Goal: Transaction & Acquisition: Purchase product/service

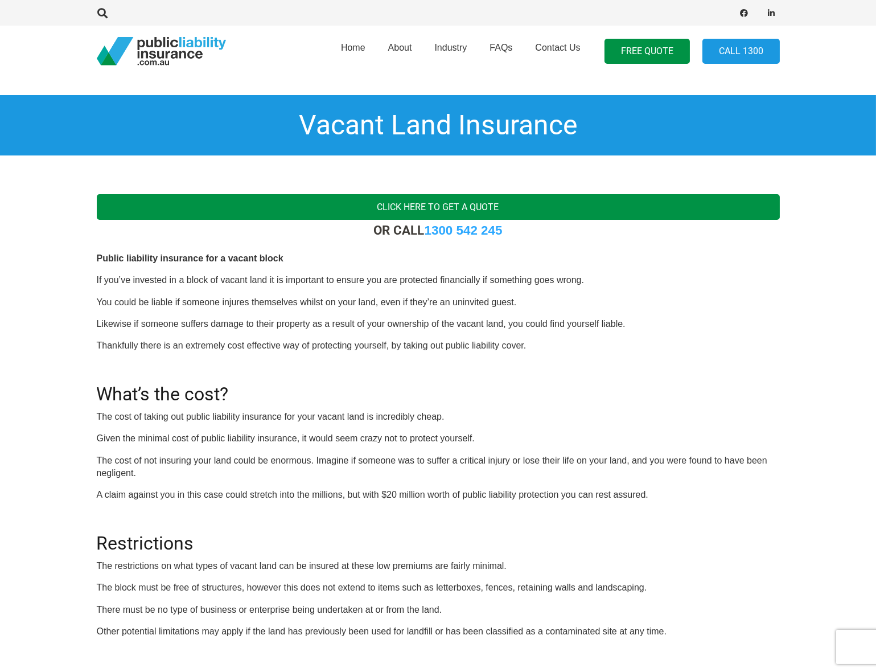
click at [496, 204] on link "Click here to get a quote" at bounding box center [438, 207] width 683 height 26
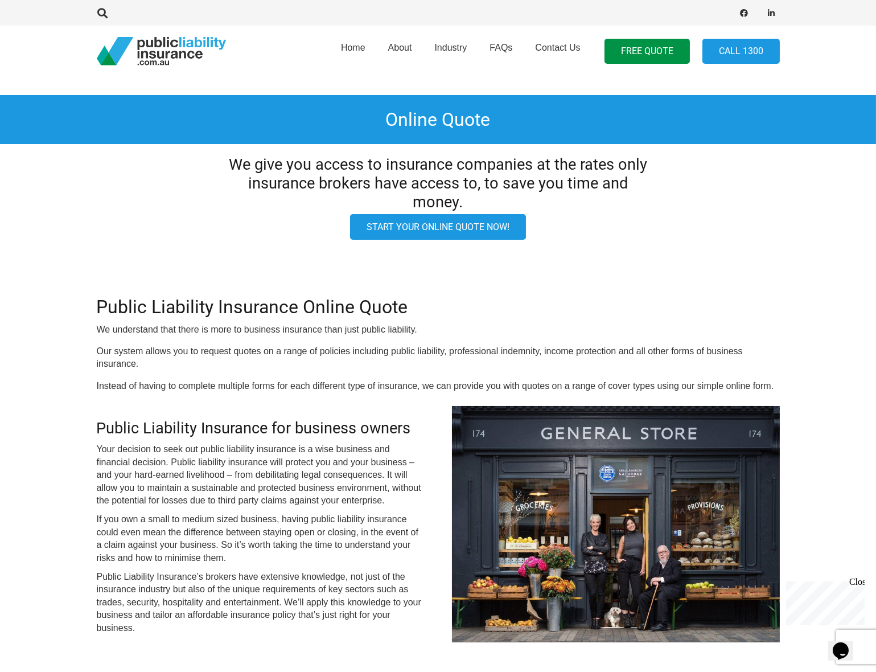
click at [429, 224] on link "Start your online quote now!" at bounding box center [438, 227] width 176 height 26
